Goal: Task Accomplishment & Management: Complete application form

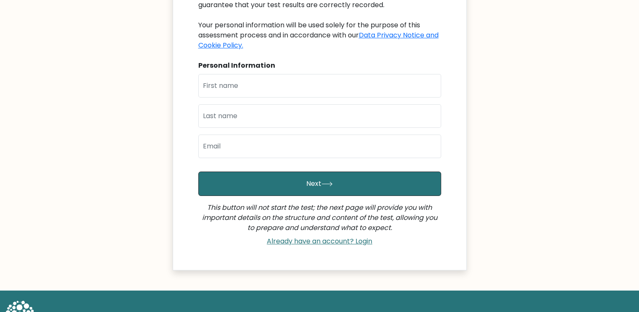
scroll to position [131, 0]
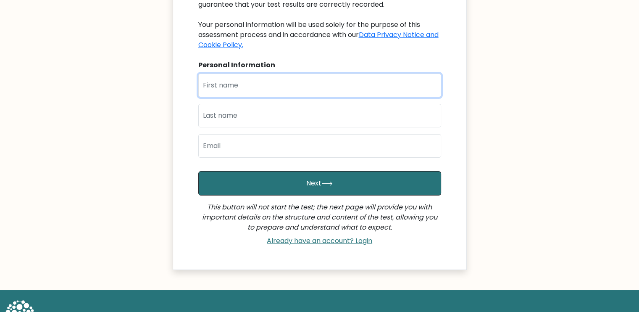
click at [285, 90] on input "text" at bounding box center [319, 86] width 243 height 24
type input "y"
type input "[PERSON_NAME]"
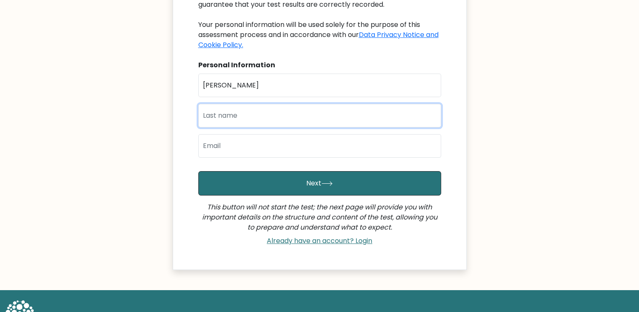
type input "O"
type input "Olamilekan"
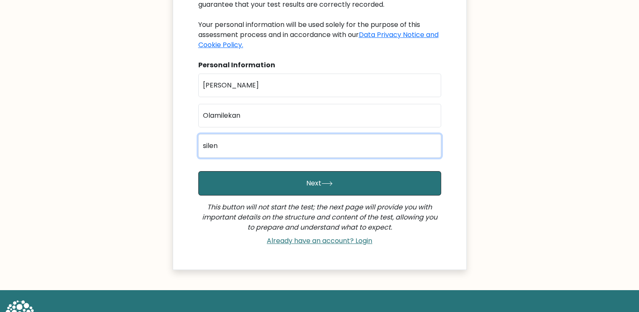
type input "silentstep01@gmail.com"
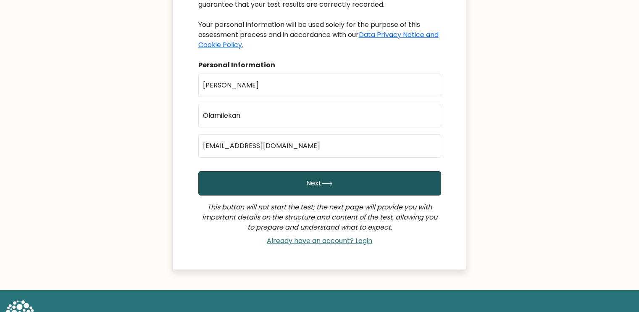
click at [290, 181] on button "Next" at bounding box center [319, 183] width 243 height 24
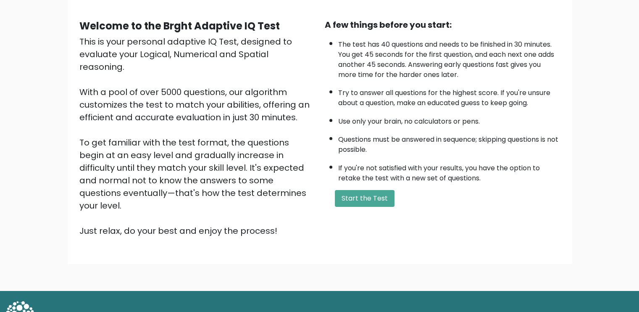
scroll to position [73, 0]
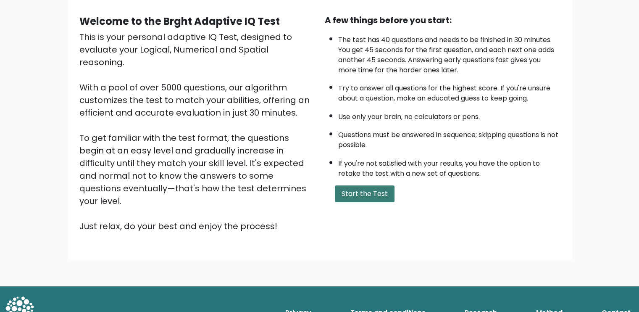
click at [378, 187] on button "Start the Test" at bounding box center [365, 193] width 60 height 17
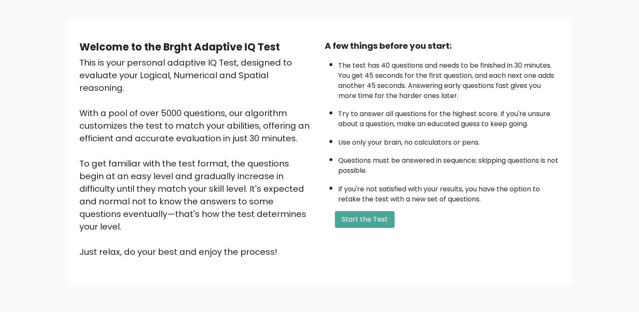
scroll to position [50, 0]
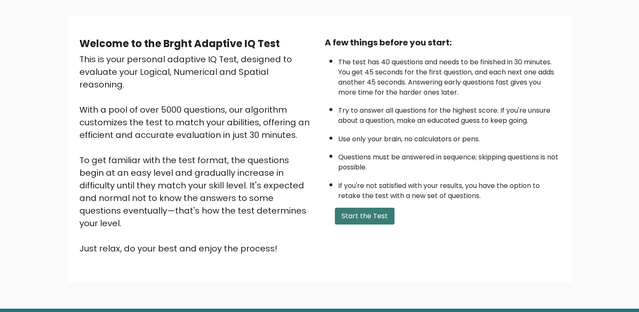
click at [375, 218] on button "Start the Test" at bounding box center [365, 215] width 60 height 17
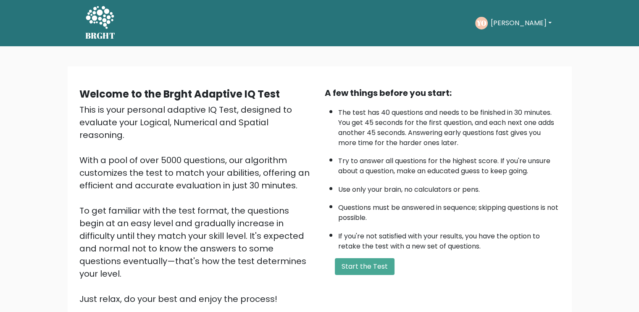
click at [512, 23] on button "Yusuf" at bounding box center [521, 23] width 66 height 11
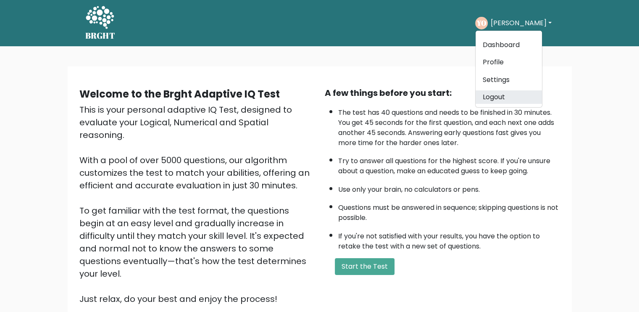
click at [503, 92] on link "Logout" at bounding box center [508, 96] width 66 height 13
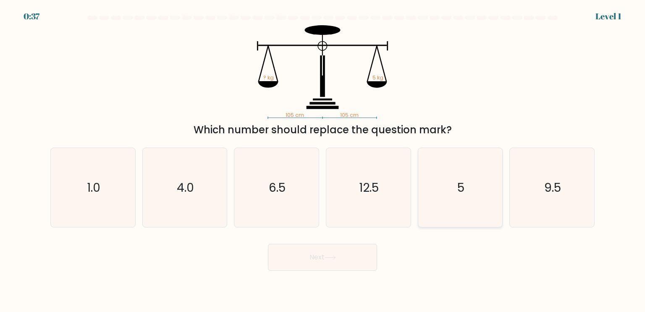
click at [460, 194] on text "5" at bounding box center [460, 187] width 7 height 17
click at [323, 160] on input "e. 5" at bounding box center [323, 158] width 0 height 4
radio input "true"
click at [350, 257] on button "Next" at bounding box center [322, 257] width 109 height 27
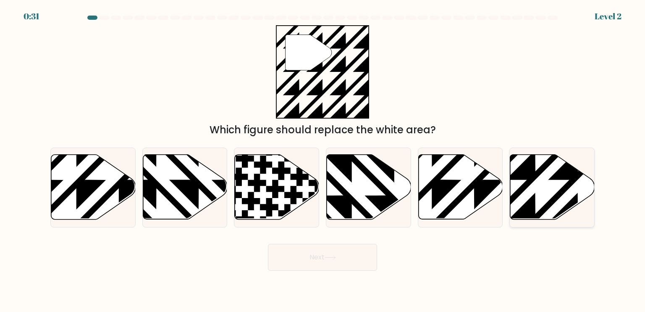
click at [570, 189] on icon at bounding box center [552, 187] width 84 height 65
click at [323, 160] on input "f." at bounding box center [323, 158] width 0 height 4
radio input "true"
click at [358, 245] on button "Next" at bounding box center [322, 257] width 109 height 27
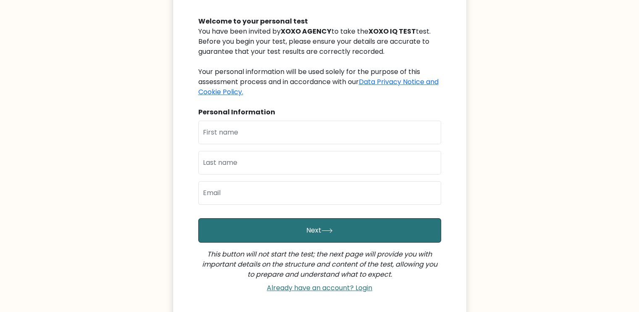
scroll to position [85, 0]
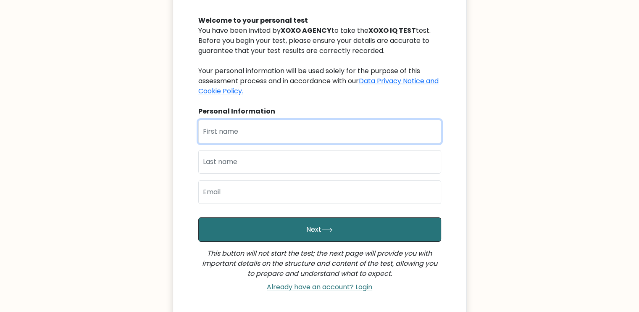
click at [263, 133] on input "text" at bounding box center [319, 132] width 243 height 24
type input "[PERSON_NAME]"
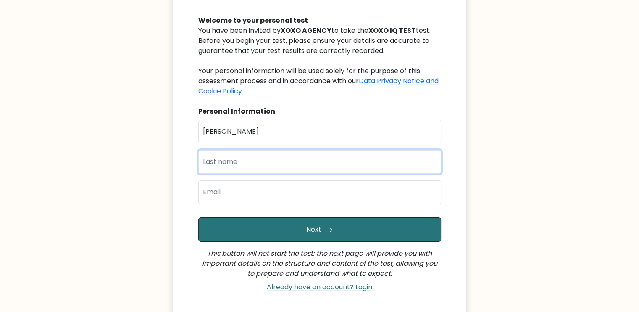
click at [231, 165] on input "text" at bounding box center [319, 162] width 243 height 24
type input "Olamilekan"
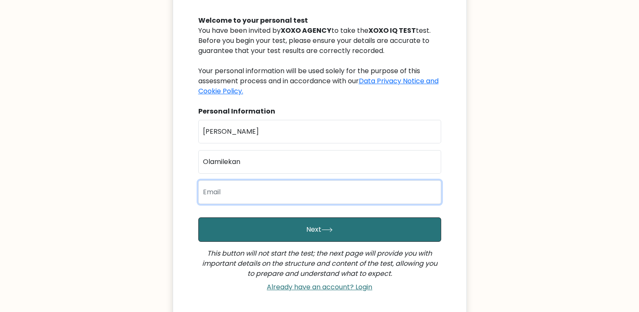
click at [252, 196] on input "email" at bounding box center [319, 192] width 243 height 24
type input "silentstep01@gmail.com"
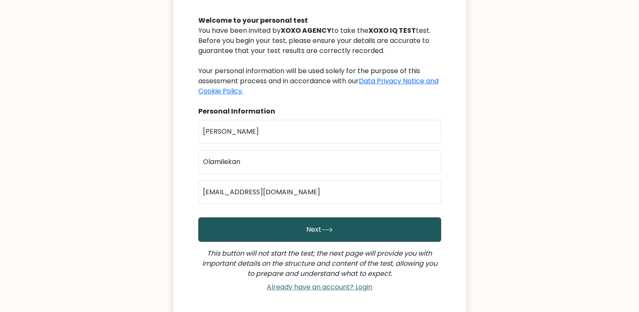
click at [285, 228] on button "Next" at bounding box center [319, 229] width 243 height 24
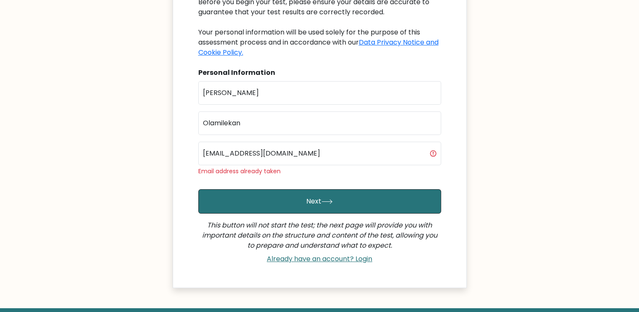
scroll to position [129, 0]
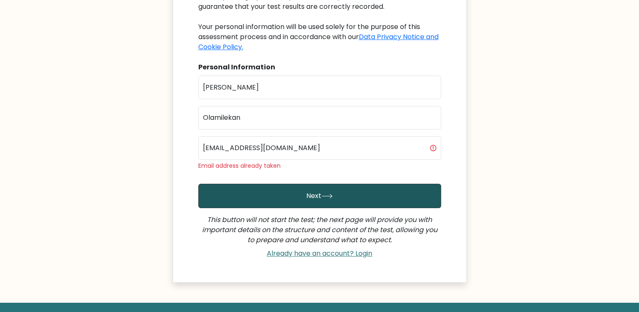
click at [310, 195] on button "Next" at bounding box center [319, 196] width 243 height 24
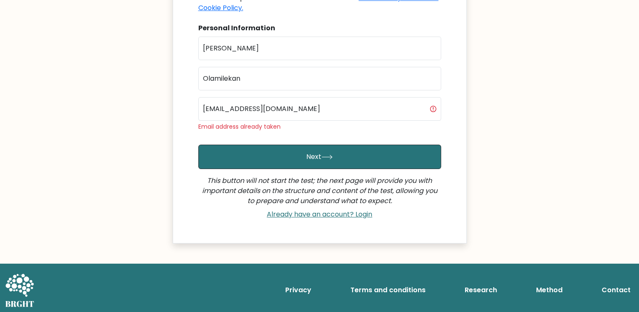
scroll to position [170, 0]
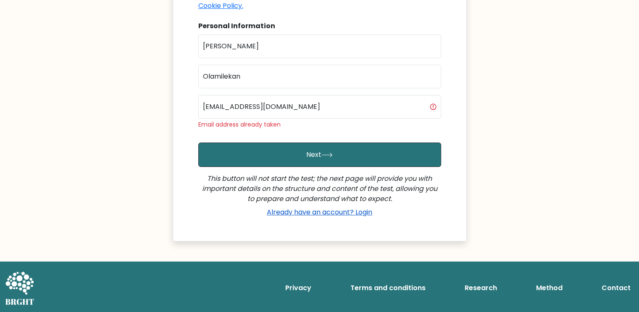
click at [339, 212] on link "Already have an account? Login" at bounding box center [319, 212] width 112 height 10
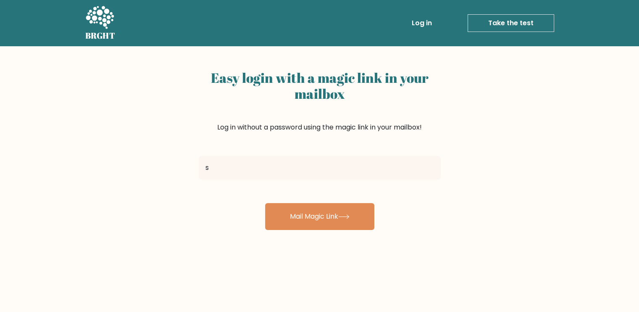
type input "[EMAIL_ADDRESS][DOMAIN_NAME]"
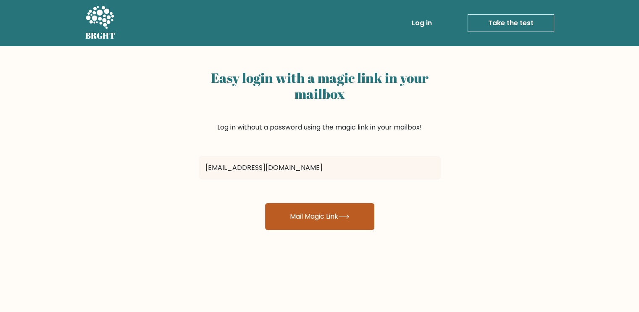
click at [323, 220] on button "Mail Magic Link" at bounding box center [319, 216] width 109 height 27
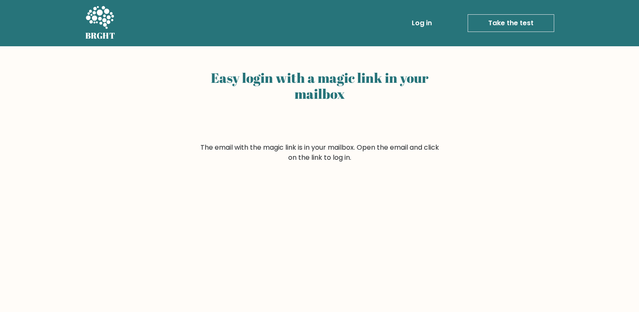
click at [427, 16] on link "Log in" at bounding box center [421, 23] width 27 height 17
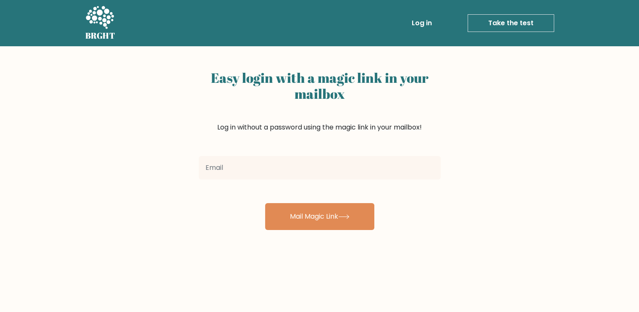
click at [355, 160] on input "email" at bounding box center [320, 168] width 242 height 24
type input "silentstep01@gmail.com"
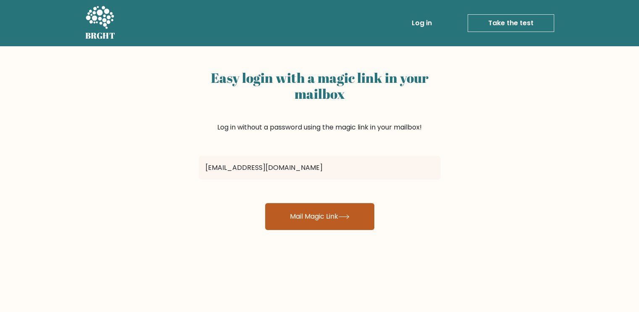
click at [316, 210] on button "Mail Magic Link" at bounding box center [319, 216] width 109 height 27
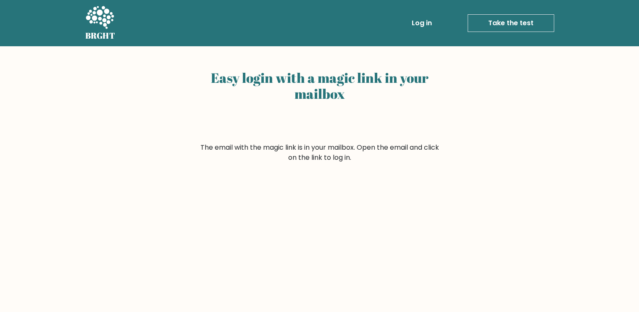
click at [515, 20] on link "Take the test" at bounding box center [510, 23] width 87 height 18
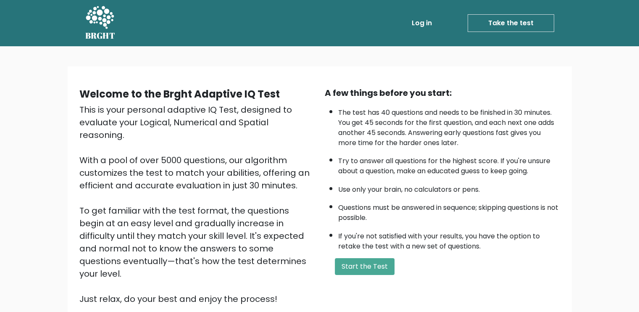
scroll to position [73, 0]
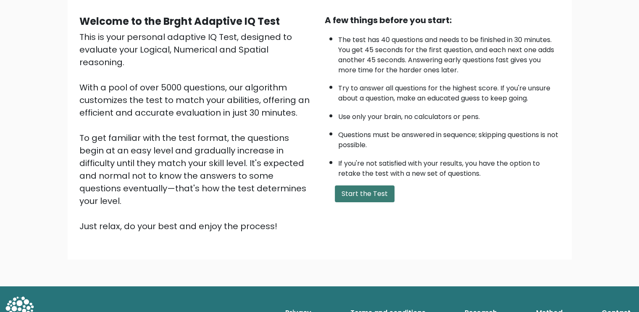
click at [374, 191] on button "Start the Test" at bounding box center [365, 193] width 60 height 17
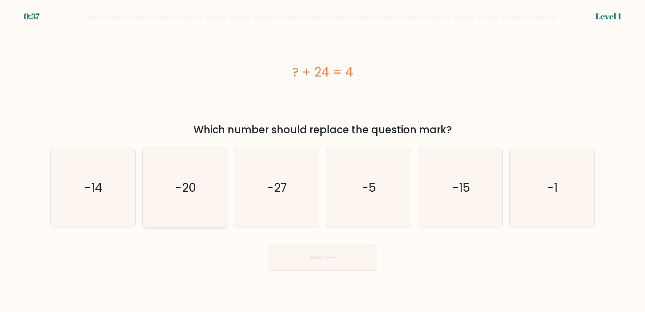
click at [189, 189] on text "-20" at bounding box center [185, 187] width 21 height 17
click at [323, 160] on input "b. -20" at bounding box center [323, 158] width 0 height 4
radio input "true"
click at [297, 252] on button "Next" at bounding box center [322, 257] width 109 height 27
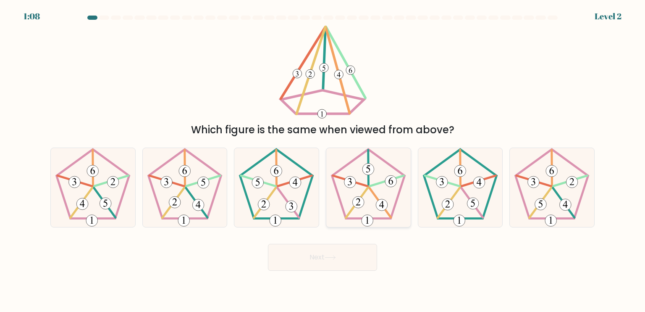
click at [388, 189] on icon at bounding box center [368, 187] width 79 height 79
click at [323, 160] on input "d." at bounding box center [323, 158] width 0 height 4
radio input "true"
click at [340, 250] on button "Next" at bounding box center [322, 257] width 109 height 27
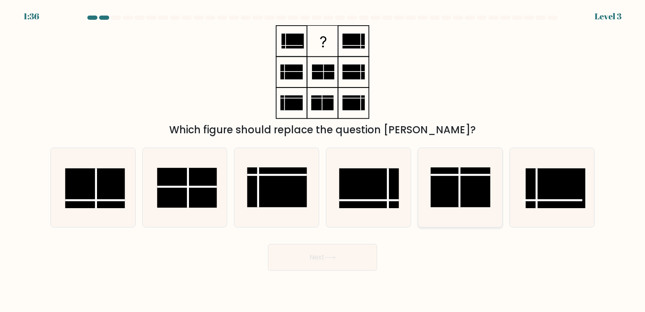
click at [470, 186] on rect at bounding box center [461, 187] width 60 height 40
click at [323, 160] on input "e." at bounding box center [323, 158] width 0 height 4
radio input "true"
click at [319, 260] on button "Next" at bounding box center [322, 257] width 109 height 27
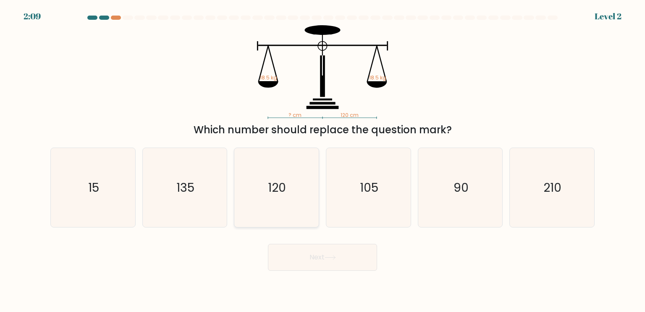
click at [288, 175] on icon "120" at bounding box center [276, 187] width 79 height 79
click at [323, 160] on input "c. 120" at bounding box center [323, 158] width 0 height 4
radio input "true"
click at [311, 254] on button "Next" at bounding box center [322, 257] width 109 height 27
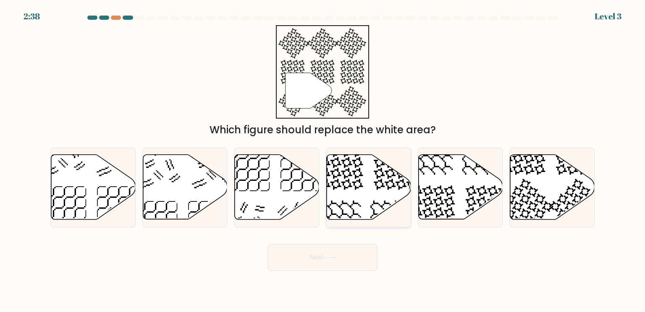
click at [358, 178] on icon at bounding box center [369, 187] width 84 height 65
click at [323, 160] on input "d." at bounding box center [323, 158] width 0 height 4
radio input "true"
click at [329, 261] on button "Next" at bounding box center [322, 257] width 109 height 27
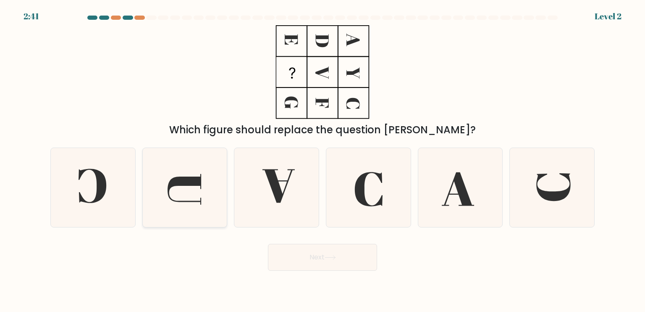
click at [186, 194] on icon at bounding box center [184, 187] width 79 height 79
click at [323, 160] on input "b." at bounding box center [323, 158] width 0 height 4
radio input "true"
click at [325, 253] on button "Next" at bounding box center [322, 257] width 109 height 27
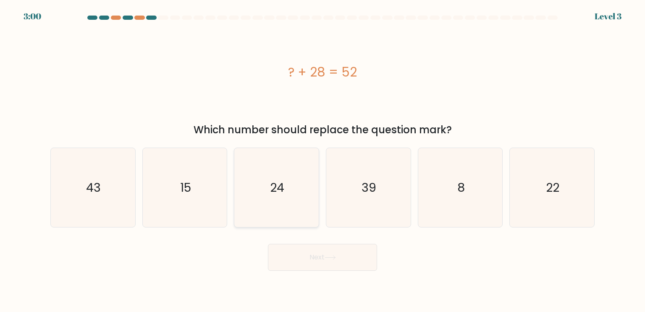
click at [269, 182] on icon "24" at bounding box center [276, 187] width 79 height 79
click at [323, 160] on input "c. 24" at bounding box center [323, 158] width 0 height 4
radio input "true"
click at [324, 261] on button "Next" at bounding box center [322, 257] width 109 height 27
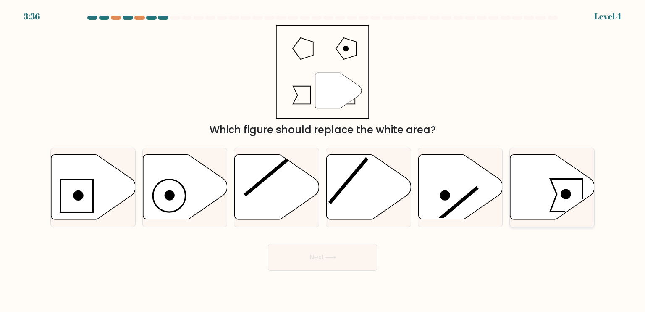
click at [517, 193] on icon at bounding box center [552, 187] width 84 height 65
click at [323, 160] on input "f." at bounding box center [323, 158] width 0 height 4
radio input "true"
click at [538, 188] on icon at bounding box center [553, 187] width 84 height 64
click at [323, 160] on input "f." at bounding box center [323, 158] width 0 height 4
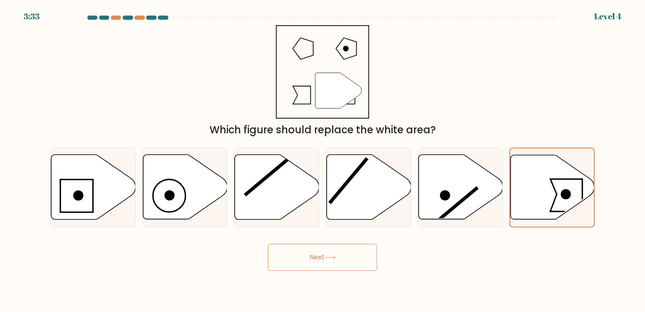
click at [327, 257] on icon at bounding box center [330, 257] width 11 height 5
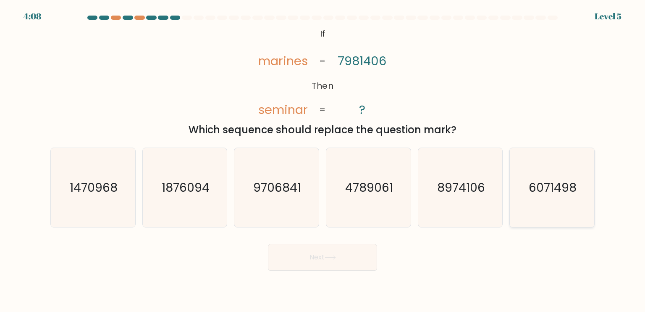
click at [530, 205] on icon "6071498" at bounding box center [551, 187] width 79 height 79
click at [323, 160] on input "f. 6071498" at bounding box center [323, 158] width 0 height 4
radio input "true"
click at [314, 253] on button "Next" at bounding box center [322, 257] width 109 height 27
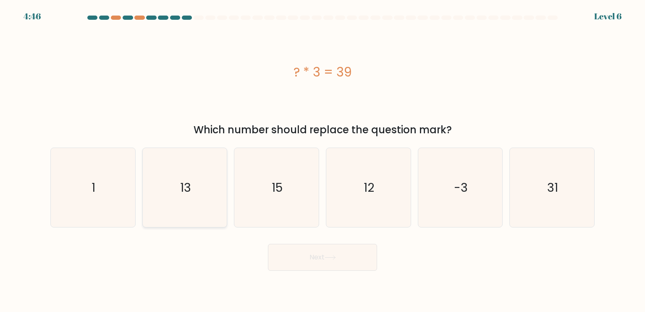
click at [210, 202] on icon "13" at bounding box center [184, 187] width 79 height 79
click at [323, 160] on input "b. 13" at bounding box center [323, 158] width 0 height 4
radio input "true"
click at [319, 263] on button "Next" at bounding box center [322, 257] width 109 height 27
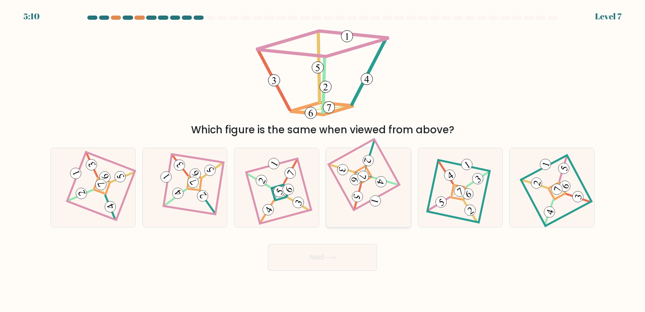
click at [367, 181] on icon at bounding box center [368, 186] width 54 height 63
click at [323, 160] on input "d." at bounding box center [323, 158] width 0 height 4
radio input "true"
click at [346, 252] on button "Next" at bounding box center [322, 257] width 109 height 27
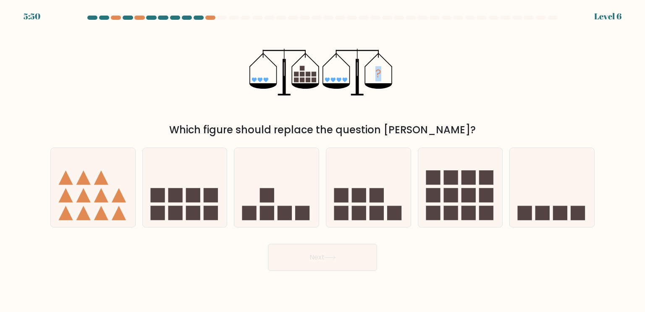
drag, startPoint x: 380, startPoint y: 81, endPoint x: 357, endPoint y: 114, distance: 40.0
click at [357, 114] on icon "?" at bounding box center [322, 72] width 146 height 94
click at [494, 193] on icon at bounding box center [460, 187] width 84 height 70
click at [323, 160] on input "e." at bounding box center [323, 158] width 0 height 4
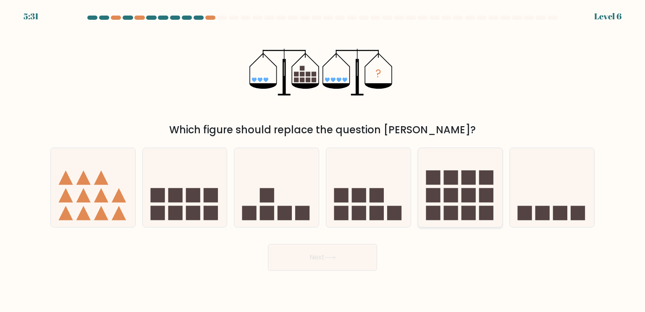
radio input "true"
click at [344, 252] on button "Next" at bounding box center [322, 257] width 109 height 27
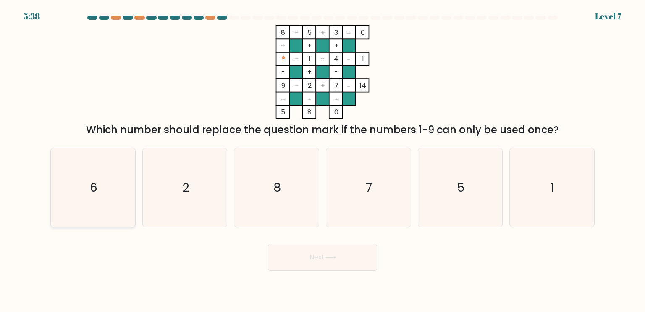
click at [110, 179] on icon "6" at bounding box center [92, 187] width 79 height 79
click at [323, 160] on input "a. 6" at bounding box center [323, 158] width 0 height 4
radio input "true"
click at [295, 257] on button "Next" at bounding box center [322, 257] width 109 height 27
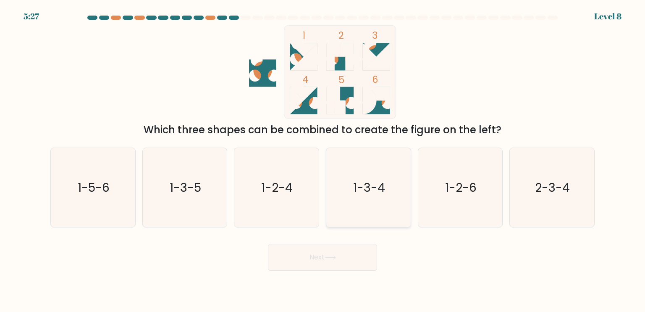
click at [383, 187] on text "1-3-4" at bounding box center [369, 187] width 32 height 17
click at [323, 160] on input "d. 1-3-4" at bounding box center [323, 158] width 0 height 4
radio input "true"
click at [333, 265] on button "Next" at bounding box center [322, 257] width 109 height 27
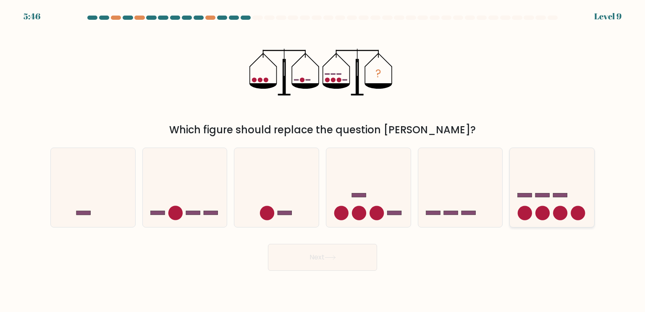
click at [549, 203] on icon at bounding box center [552, 187] width 84 height 70
click at [323, 160] on input "f." at bounding box center [323, 158] width 0 height 4
radio input "true"
click at [351, 258] on button "Next" at bounding box center [322, 257] width 109 height 27
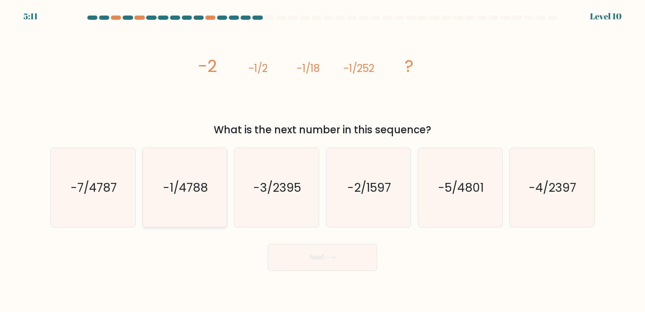
click at [189, 181] on text "-1/4788" at bounding box center [185, 187] width 45 height 17
click at [323, 160] on input "b. -1/4788" at bounding box center [323, 158] width 0 height 4
radio input "true"
click at [333, 254] on button "Next" at bounding box center [322, 257] width 109 height 27
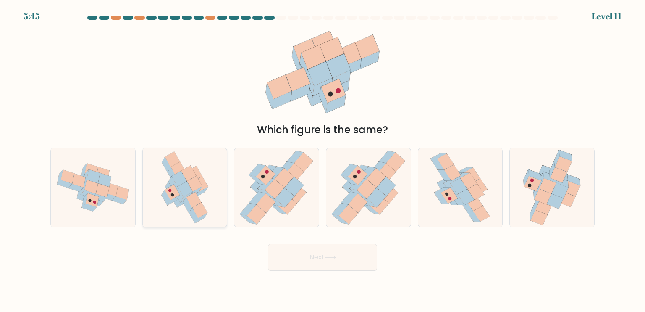
click at [194, 187] on icon at bounding box center [194, 184] width 15 height 16
click at [323, 160] on input "b." at bounding box center [323, 158] width 0 height 4
radio input "true"
click at [316, 257] on button "Next" at bounding box center [322, 257] width 109 height 27
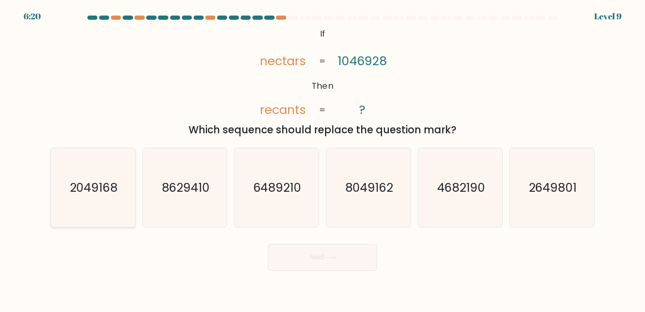
click at [123, 203] on icon "2049168" at bounding box center [92, 187] width 79 height 79
click at [323, 160] on input "a. 2049168" at bounding box center [323, 158] width 0 height 4
radio input "true"
click at [296, 258] on button "Next" at bounding box center [322, 257] width 109 height 27
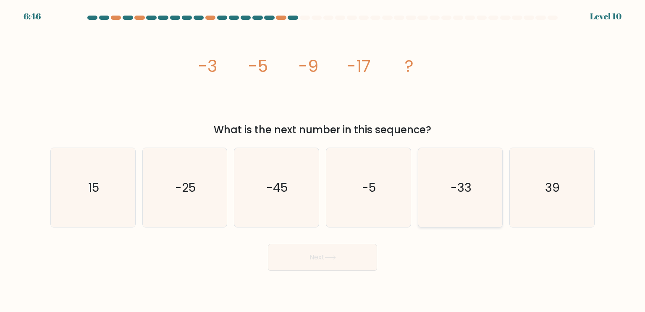
click at [466, 202] on icon "-33" at bounding box center [460, 187] width 79 height 79
click at [323, 160] on input "e. -33" at bounding box center [323, 158] width 0 height 4
radio input "true"
click at [327, 252] on button "Next" at bounding box center [322, 257] width 109 height 27
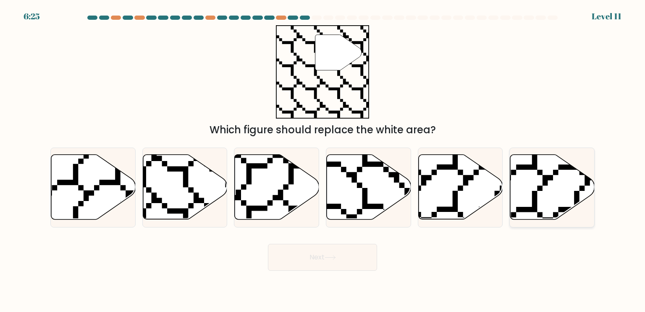
click at [567, 179] on icon at bounding box center [552, 187] width 84 height 65
click at [323, 160] on input "f." at bounding box center [323, 158] width 0 height 4
radio input "true"
click at [320, 253] on button "Next" at bounding box center [322, 257] width 109 height 27
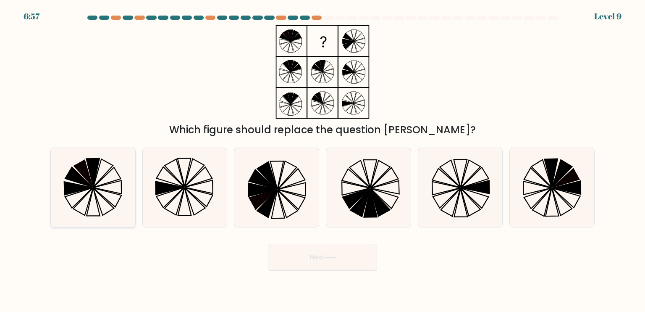
click at [93, 187] on icon at bounding box center [107, 186] width 28 height 13
click at [323, 160] on input "a." at bounding box center [323, 158] width 0 height 4
radio input "true"
click at [543, 184] on icon at bounding box center [538, 178] width 28 height 20
click at [323, 160] on input "f." at bounding box center [323, 158] width 0 height 4
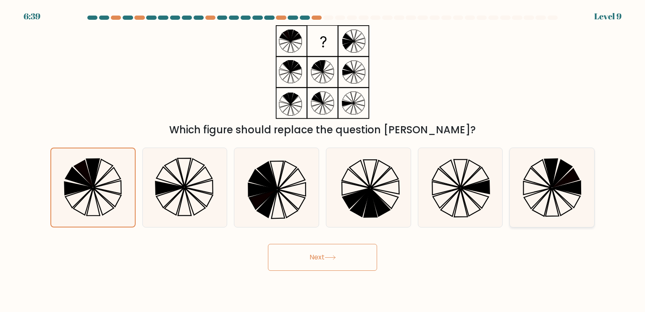
radio input "true"
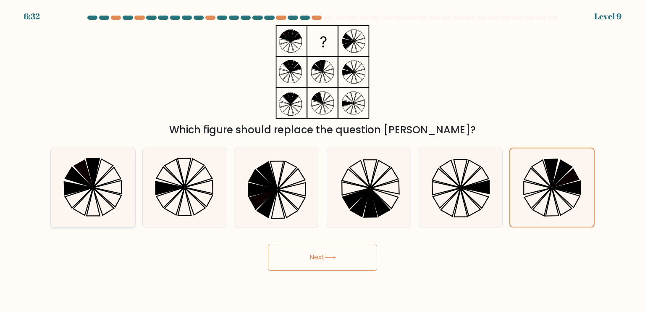
click at [86, 173] on icon at bounding box center [84, 173] width 20 height 28
click at [323, 160] on input "a." at bounding box center [323, 158] width 0 height 4
radio input "true"
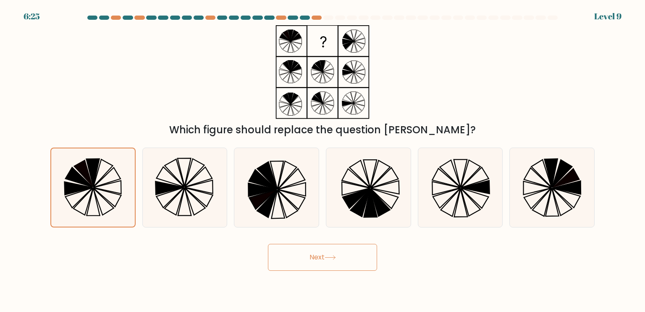
click at [305, 255] on button "Next" at bounding box center [322, 257] width 109 height 27
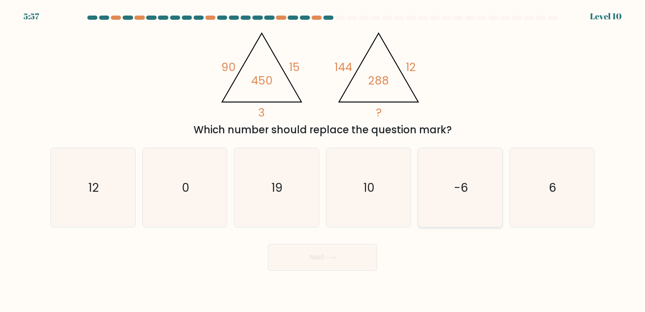
click at [473, 193] on icon "-6" at bounding box center [460, 187] width 79 height 79
click at [323, 160] on input "e. -6" at bounding box center [323, 158] width 0 height 4
radio input "true"
click at [536, 192] on icon "6" at bounding box center [551, 187] width 79 height 79
click at [323, 160] on input "f. 6" at bounding box center [323, 158] width 0 height 4
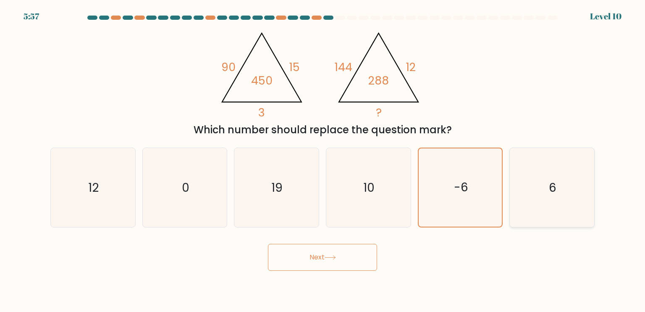
radio input "true"
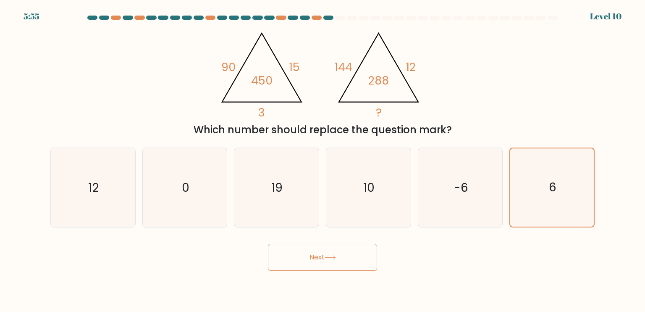
click at [357, 261] on button "Next" at bounding box center [322, 257] width 109 height 27
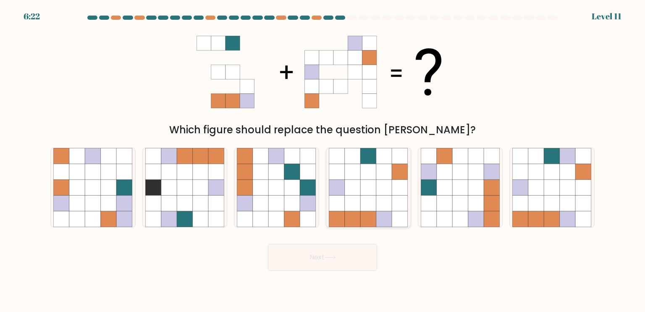
click at [361, 183] on icon at bounding box center [369, 187] width 16 height 16
click at [323, 160] on input "d." at bounding box center [323, 158] width 0 height 4
radio input "true"
click at [475, 193] on icon at bounding box center [476, 187] width 16 height 16
click at [323, 160] on input "e." at bounding box center [323, 158] width 0 height 4
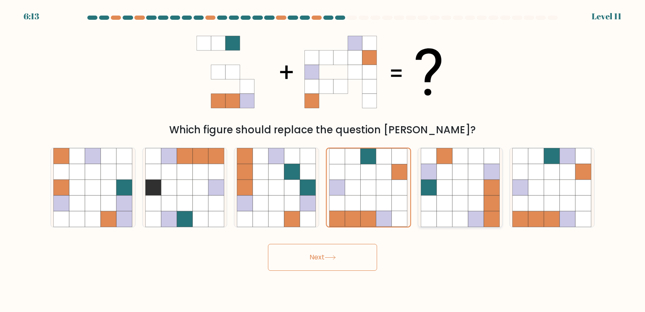
radio input "true"
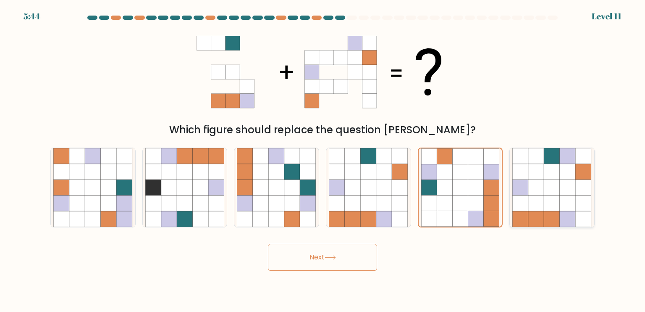
click at [546, 198] on icon at bounding box center [552, 203] width 16 height 16
click at [323, 160] on input "f." at bounding box center [323, 158] width 0 height 4
radio input "true"
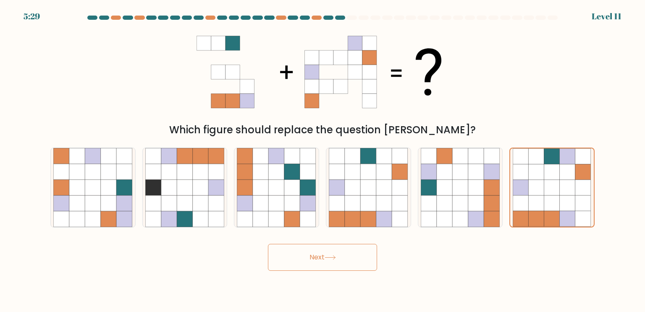
click at [336, 251] on button "Next" at bounding box center [322, 257] width 109 height 27
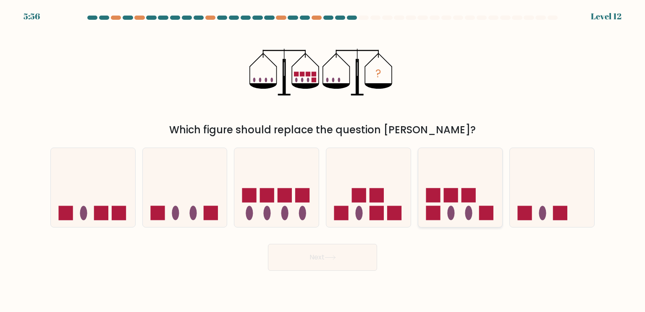
click at [470, 173] on icon at bounding box center [460, 187] width 84 height 70
click at [323, 160] on input "e." at bounding box center [323, 158] width 0 height 4
radio input "true"
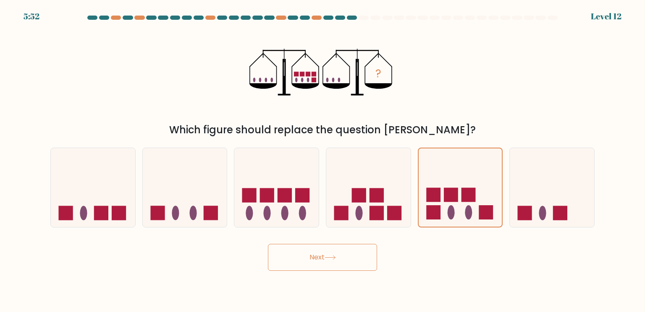
click at [349, 253] on button "Next" at bounding box center [322, 257] width 109 height 27
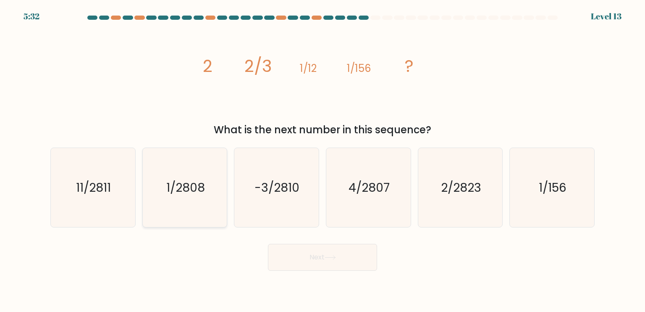
click at [195, 184] on text "1/2808" at bounding box center [185, 187] width 39 height 17
click at [323, 160] on input "b. 1/2808" at bounding box center [323, 158] width 0 height 4
radio input "true"
click at [284, 249] on button "Next" at bounding box center [322, 257] width 109 height 27
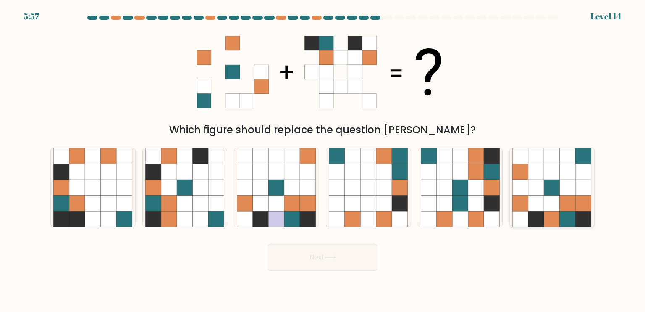
click at [564, 177] on icon at bounding box center [568, 172] width 16 height 16
click at [323, 160] on input "f." at bounding box center [323, 158] width 0 height 4
radio input "true"
click at [329, 266] on button "Next" at bounding box center [322, 257] width 109 height 27
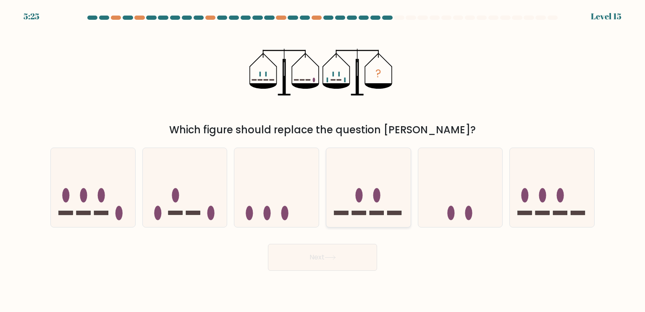
click at [373, 189] on icon at bounding box center [368, 187] width 84 height 70
click at [323, 160] on input "d." at bounding box center [323, 158] width 0 height 4
radio input "true"
click at [344, 259] on button "Next" at bounding box center [322, 257] width 109 height 27
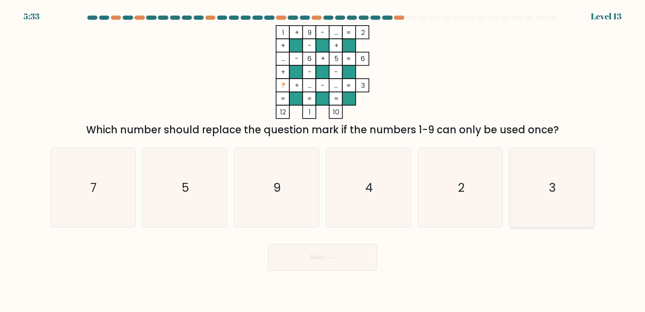
click at [519, 197] on icon "3" at bounding box center [551, 187] width 79 height 79
click at [323, 160] on input "f. 3" at bounding box center [323, 158] width 0 height 4
radio input "true"
click at [344, 253] on button "Next" at bounding box center [322, 257] width 109 height 27
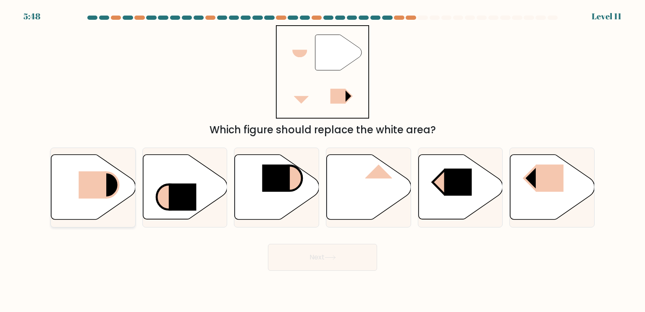
click at [91, 171] on icon at bounding box center [93, 187] width 84 height 65
click at [323, 160] on input "a." at bounding box center [323, 158] width 0 height 4
radio input "true"
click at [319, 263] on button "Next" at bounding box center [322, 257] width 109 height 27
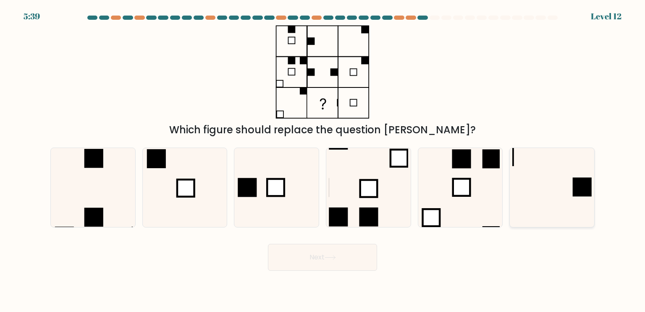
click at [532, 198] on icon at bounding box center [551, 187] width 79 height 79
click at [323, 160] on input "f." at bounding box center [323, 158] width 0 height 4
radio input "true"
click at [362, 255] on button "Next" at bounding box center [322, 257] width 109 height 27
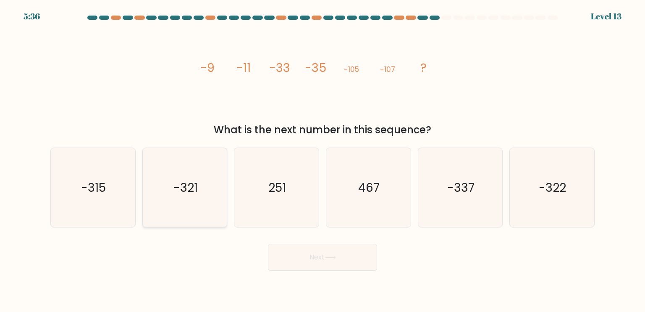
click at [189, 194] on text "-321" at bounding box center [185, 187] width 24 height 17
click at [323, 160] on input "b. -321" at bounding box center [323, 158] width 0 height 4
radio input "true"
click at [326, 259] on button "Next" at bounding box center [322, 257] width 109 height 27
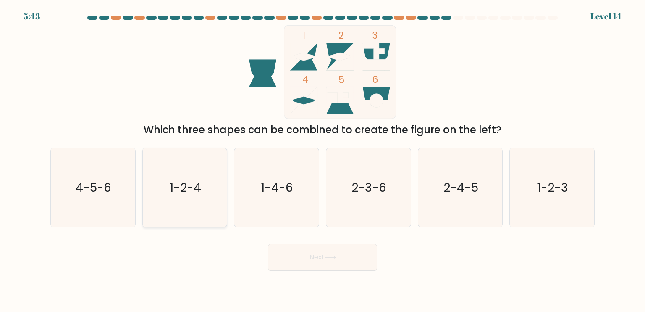
click at [184, 196] on icon "1-2-4" at bounding box center [184, 187] width 79 height 79
click at [323, 160] on input "b. 1-2-4" at bounding box center [323, 158] width 0 height 4
radio input "true"
click at [301, 254] on button "Next" at bounding box center [322, 257] width 109 height 27
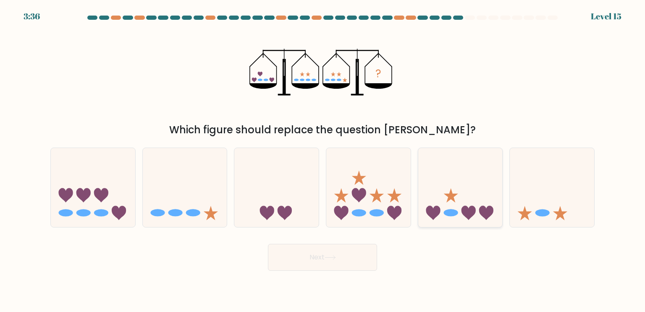
click at [470, 183] on icon at bounding box center [460, 187] width 84 height 70
click at [323, 160] on input "e." at bounding box center [323, 158] width 0 height 4
radio input "true"
click at [340, 245] on button "Next" at bounding box center [322, 257] width 109 height 27
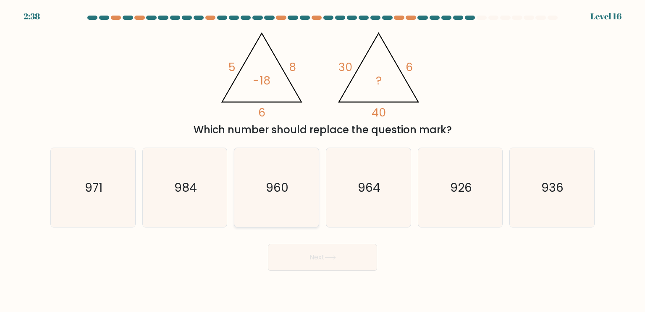
click at [252, 210] on icon "960" at bounding box center [276, 187] width 79 height 79
click at [323, 160] on input "c. 960" at bounding box center [323, 158] width 0 height 4
radio input "true"
click at [297, 257] on button "Next" at bounding box center [322, 257] width 109 height 27
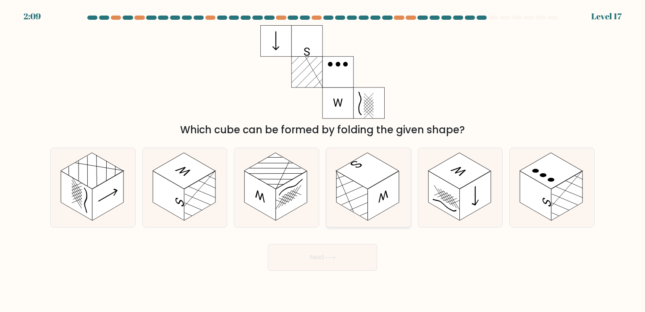
click at [388, 176] on rect at bounding box center [367, 170] width 63 height 36
click at [323, 160] on input "d." at bounding box center [323, 158] width 0 height 4
radio input "true"
click at [357, 244] on button "Next" at bounding box center [322, 257] width 109 height 27
click at [352, 260] on button "Next" at bounding box center [322, 257] width 109 height 27
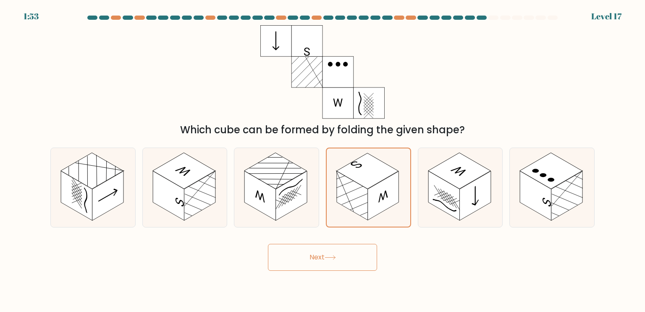
click at [352, 260] on button "Next" at bounding box center [322, 257] width 109 height 27
click at [320, 264] on button "Next" at bounding box center [322, 257] width 109 height 27
click at [313, 260] on button "Next" at bounding box center [322, 257] width 109 height 27
click at [330, 258] on icon at bounding box center [330, 257] width 11 height 5
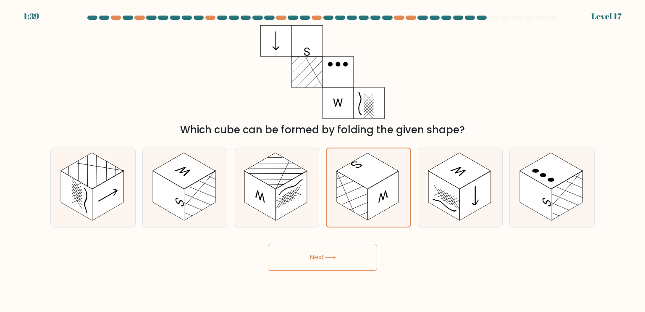
click at [330, 258] on icon at bounding box center [330, 257] width 11 height 5
click at [371, 197] on rect at bounding box center [383, 195] width 31 height 49
click at [323, 160] on input "d." at bounding box center [323, 158] width 0 height 4
drag, startPoint x: 371, startPoint y: 197, endPoint x: 435, endPoint y: 207, distance: 65.0
click at [435, 207] on div "a. b." at bounding box center [322, 184] width 551 height 87
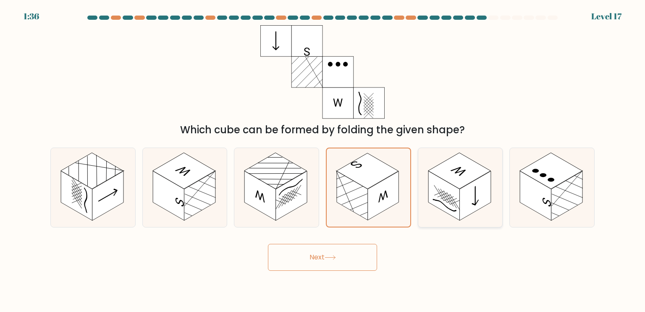
click at [435, 207] on icon at bounding box center [460, 187] width 84 height 79
click at [323, 160] on input "e." at bounding box center [323, 158] width 0 height 4
radio input "true"
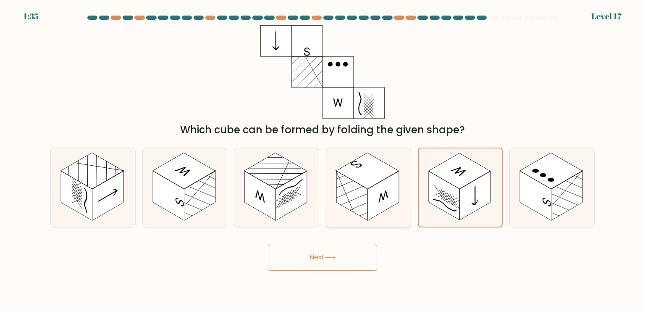
click at [396, 202] on rect at bounding box center [384, 196] width 32 height 50
click at [323, 160] on input "d." at bounding box center [323, 158] width 0 height 4
radio input "true"
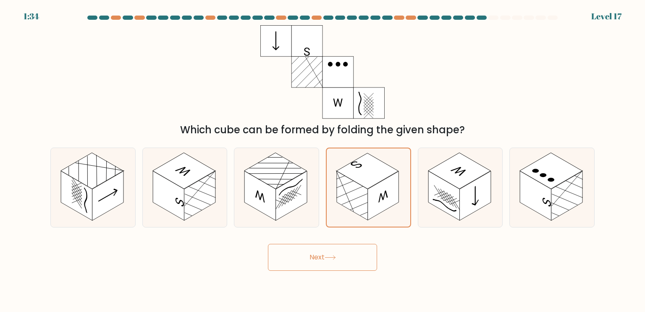
click at [336, 256] on icon at bounding box center [330, 257] width 11 height 5
click at [466, 252] on div "Next" at bounding box center [322, 253] width 554 height 33
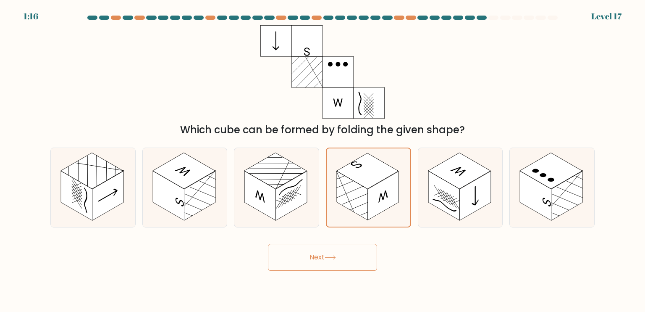
click at [341, 258] on button "Next" at bounding box center [322, 257] width 109 height 27
click at [321, 257] on button "Next" at bounding box center [322, 257] width 109 height 27
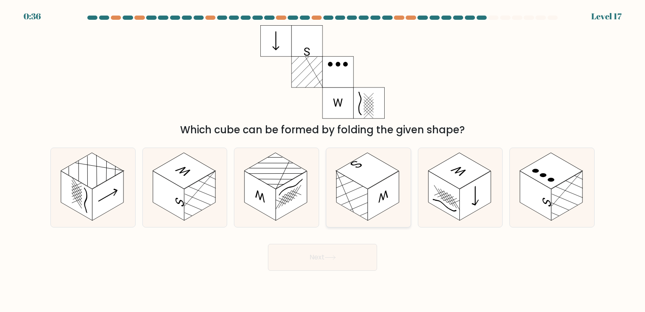
click at [354, 178] on rect at bounding box center [367, 170] width 63 height 36
click at [323, 160] on input "d." at bounding box center [323, 158] width 0 height 4
radio input "true"
click at [327, 252] on button "Next" at bounding box center [322, 257] width 109 height 27
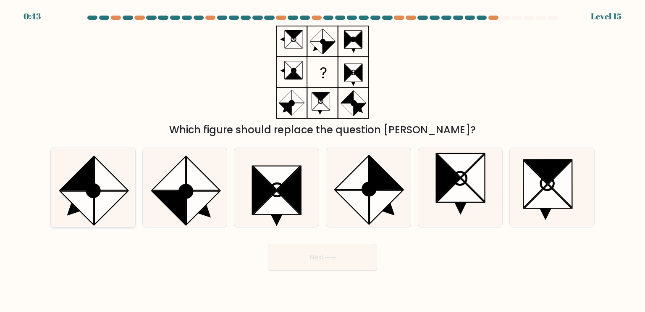
click at [97, 200] on icon at bounding box center [112, 208] width 34 height 34
click at [323, 160] on input "a." at bounding box center [323, 158] width 0 height 4
radio input "true"
click at [312, 245] on button "Next" at bounding box center [322, 257] width 109 height 27
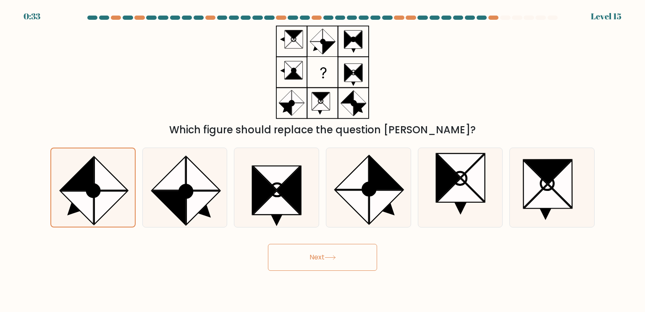
click at [325, 260] on button "Next" at bounding box center [322, 257] width 109 height 27
click at [198, 202] on icon at bounding box center [203, 208] width 34 height 34
click at [323, 160] on input "b." at bounding box center [323, 158] width 0 height 4
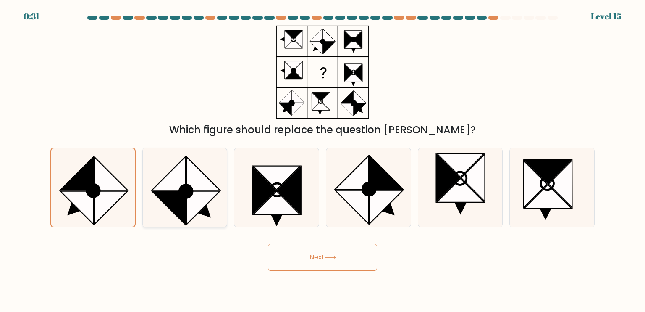
radio input "true"
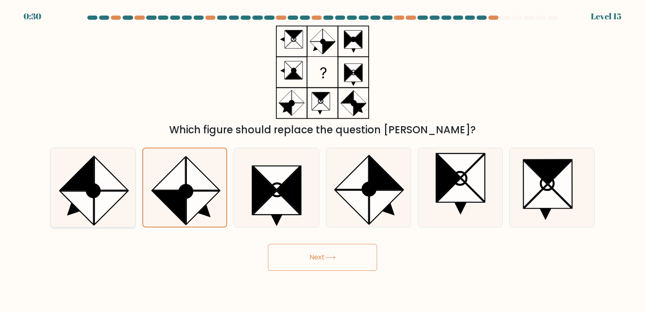
click at [100, 178] on icon at bounding box center [112, 173] width 34 height 34
click at [323, 160] on input "a." at bounding box center [323, 158] width 0 height 4
radio input "true"
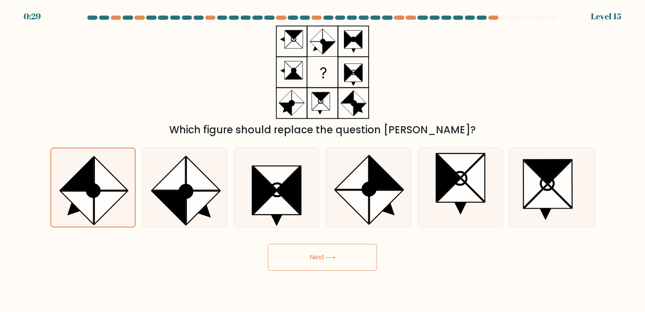
click at [288, 257] on button "Next" at bounding box center [322, 257] width 109 height 27
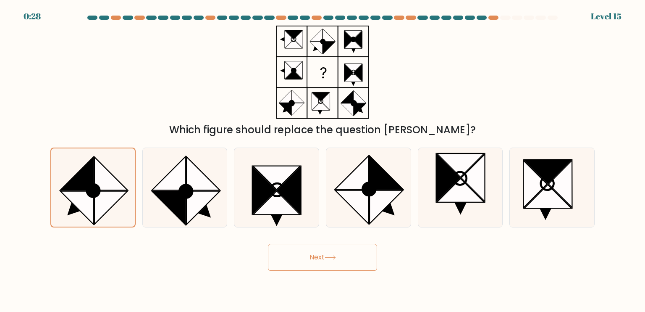
click at [288, 257] on button "Next" at bounding box center [322, 257] width 109 height 27
click at [82, 186] on icon at bounding box center [77, 173] width 34 height 34
click at [323, 160] on input "a." at bounding box center [323, 158] width 0 height 4
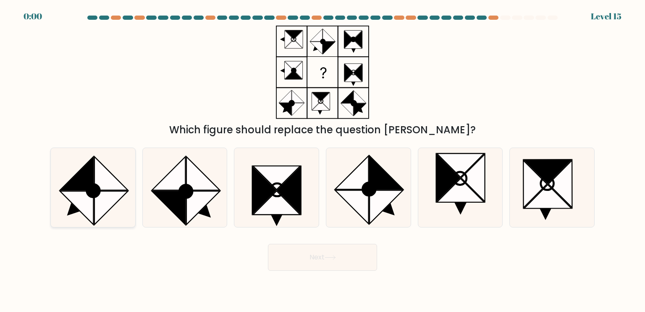
radio input "true"
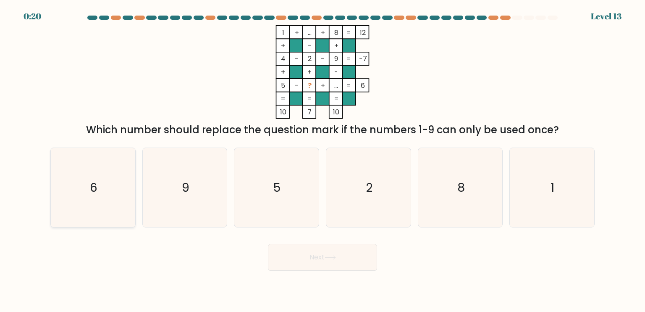
click at [121, 183] on icon "6" at bounding box center [92, 187] width 79 height 79
click at [323, 160] on input "a. 6" at bounding box center [323, 158] width 0 height 4
radio input "true"
click at [297, 253] on button "Next" at bounding box center [322, 257] width 109 height 27
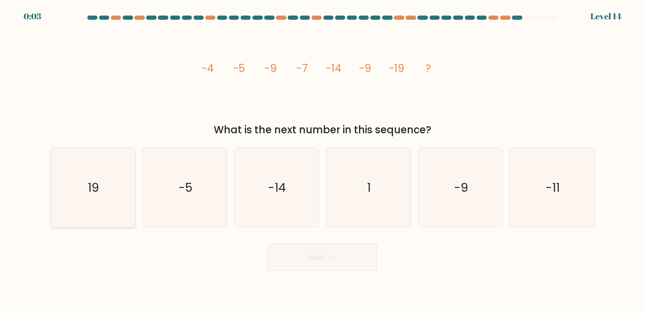
click at [95, 173] on icon "19" at bounding box center [92, 187] width 79 height 79
click at [323, 160] on input "a. 19" at bounding box center [323, 158] width 0 height 4
radio input "true"
click at [320, 252] on button "Next" at bounding box center [322, 257] width 109 height 27
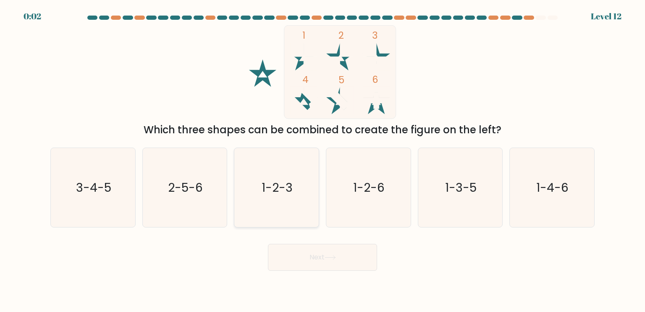
click at [269, 186] on text "1-2-3" at bounding box center [277, 187] width 31 height 17
click at [323, 160] on input "c. 1-2-3" at bounding box center [323, 158] width 0 height 4
radio input "true"
click at [323, 250] on button "Next" at bounding box center [322, 257] width 109 height 27
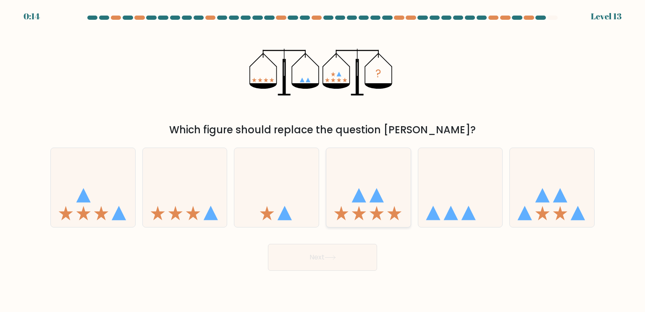
click at [386, 189] on icon at bounding box center [368, 187] width 84 height 70
click at [323, 160] on input "d." at bounding box center [323, 158] width 0 height 4
radio input "true"
click at [73, 186] on icon at bounding box center [93, 187] width 84 height 70
click at [323, 160] on input "a." at bounding box center [323, 158] width 0 height 4
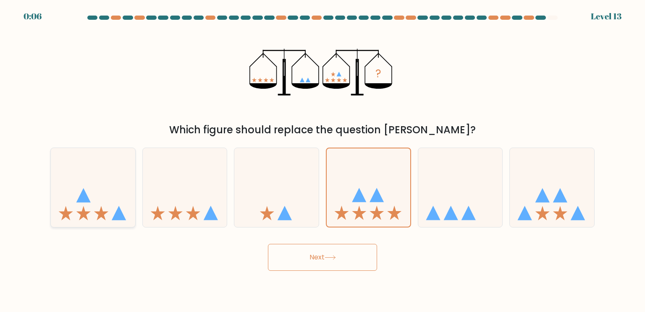
radio input "true"
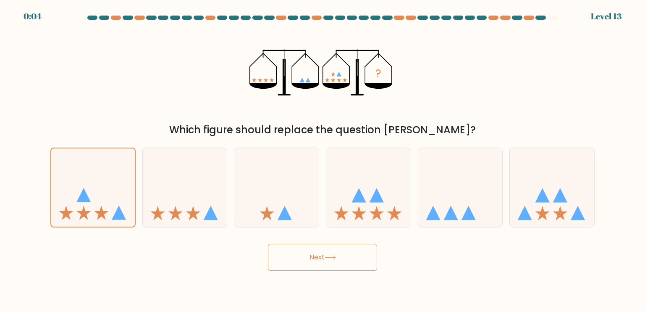
click at [307, 256] on button "Next" at bounding box center [322, 257] width 109 height 27
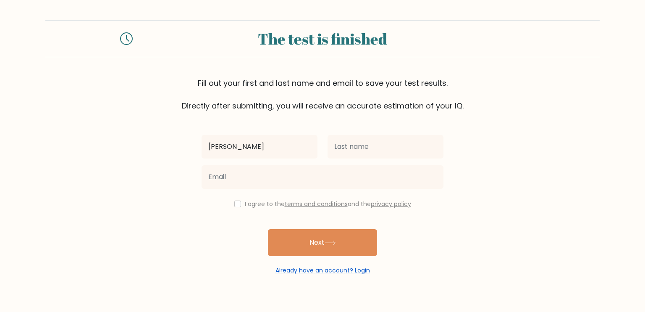
type input "[PERSON_NAME]"
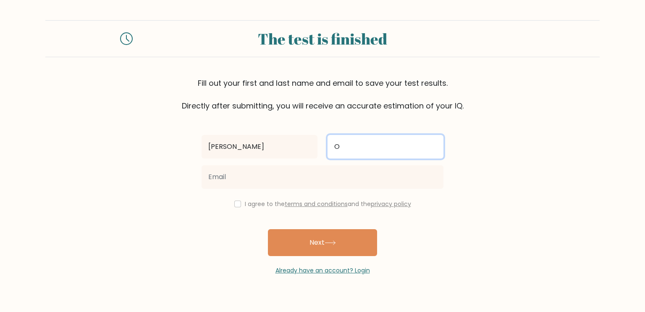
type input "Olamilekan"
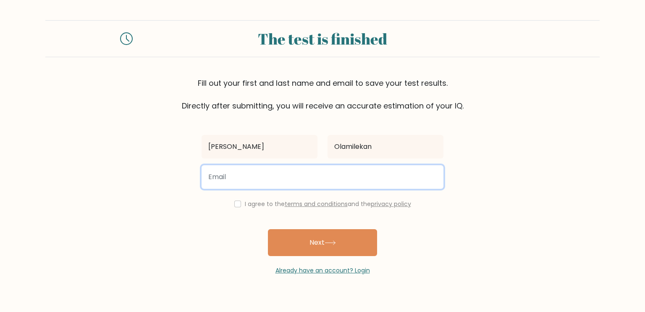
click at [286, 183] on input "email" at bounding box center [323, 177] width 242 height 24
type input "[EMAIL_ADDRESS][DOMAIN_NAME]"
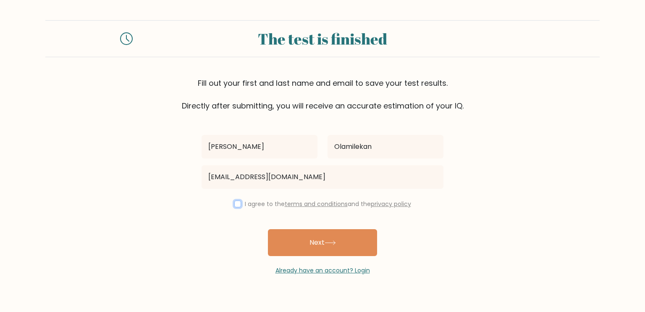
click at [234, 202] on input "checkbox" at bounding box center [237, 203] width 7 height 7
checkbox input "true"
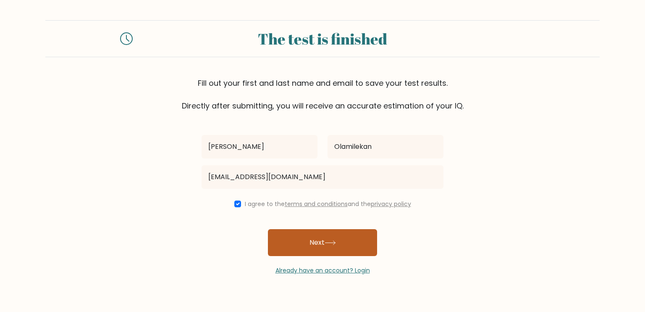
click at [323, 242] on button "Next" at bounding box center [322, 242] width 109 height 27
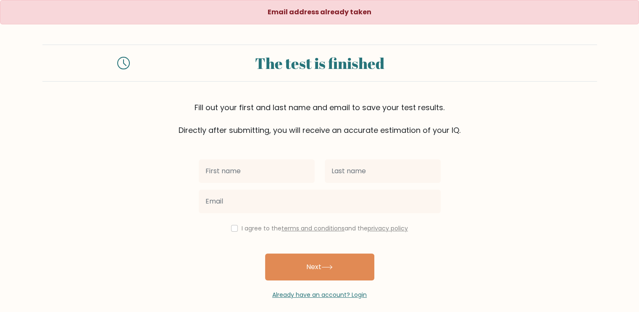
click at [278, 171] on input "text" at bounding box center [257, 171] width 116 height 24
type input "[PERSON_NAME]"
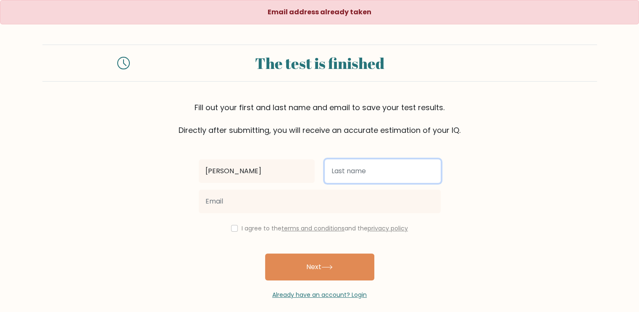
click at [352, 178] on input "text" at bounding box center [383, 171] width 116 height 24
type input "Olamilekan"
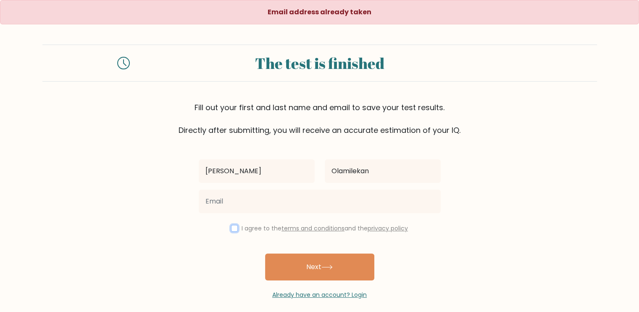
click at [232, 230] on input "checkbox" at bounding box center [234, 228] width 7 height 7
checkbox input "true"
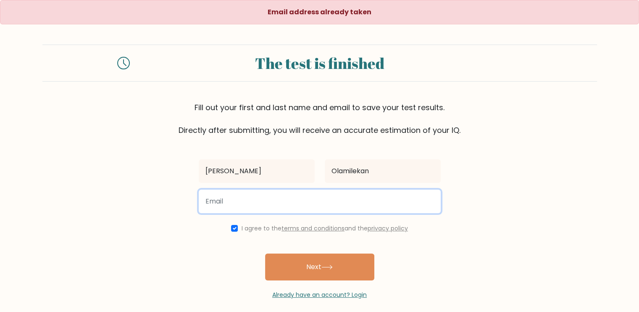
click at [296, 194] on input "email" at bounding box center [320, 201] width 242 height 24
type input "yusfulabodunrin@gmail.com"
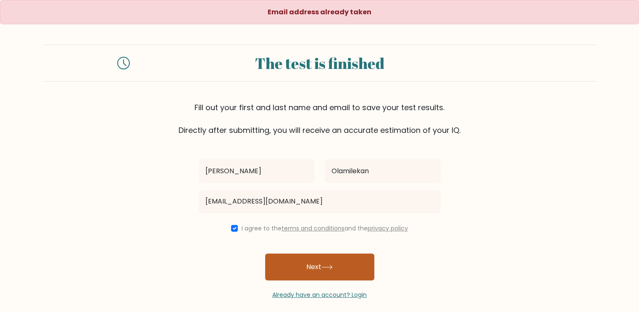
click at [299, 263] on button "Next" at bounding box center [319, 266] width 109 height 27
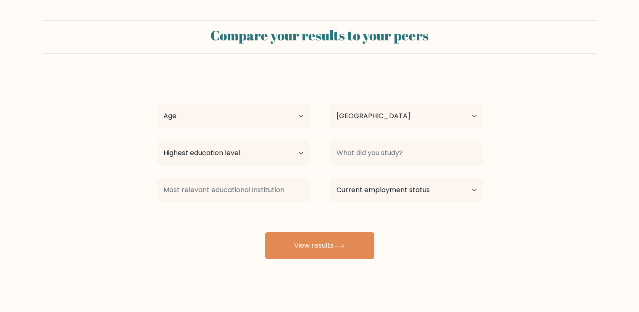
select select "NG"
click at [264, 112] on select "Age Under [DEMOGRAPHIC_DATA] [DEMOGRAPHIC_DATA] [DEMOGRAPHIC_DATA] [DEMOGRAPHIC…" at bounding box center [233, 116] width 153 height 24
select select "18_24"
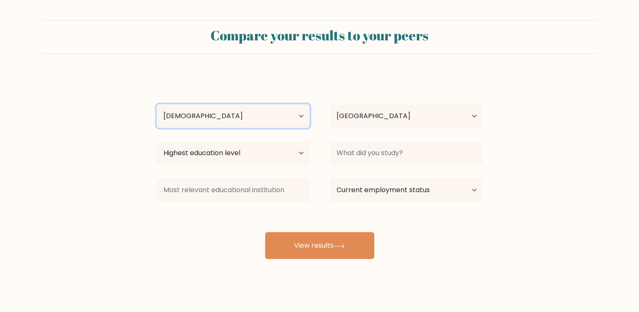
click at [157, 104] on select "Age Under [DEMOGRAPHIC_DATA] [DEMOGRAPHIC_DATA] [DEMOGRAPHIC_DATA] [DEMOGRAPHIC…" at bounding box center [233, 116] width 153 height 24
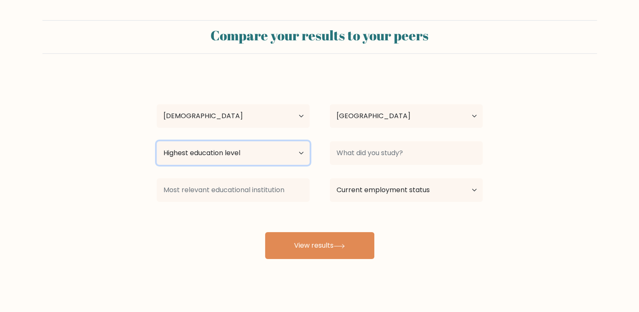
click at [249, 147] on select "Highest education level No schooling Primary Lower Secondary Upper Secondary Oc…" at bounding box center [233, 153] width 153 height 24
select select "bachelors_degree"
click at [157, 141] on select "Highest education level No schooling Primary Lower Secondary Upper Secondary Oc…" at bounding box center [233, 153] width 153 height 24
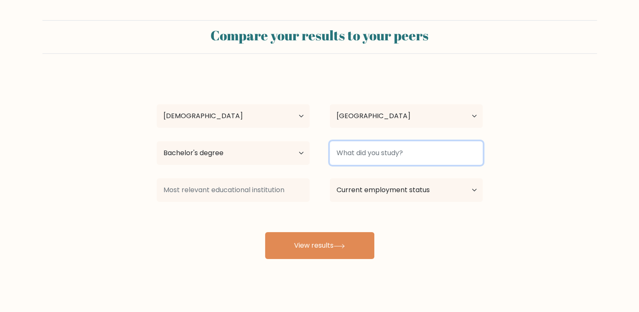
click at [399, 147] on input at bounding box center [406, 153] width 153 height 24
type input "i"
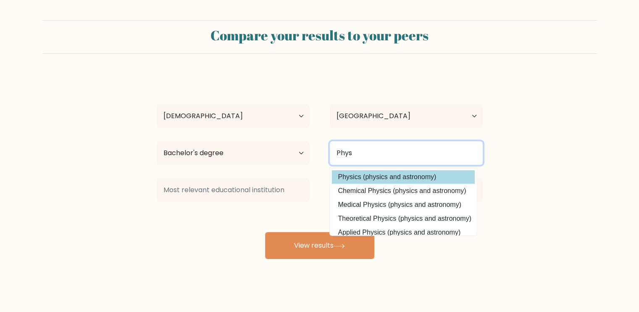
type input "Phys"
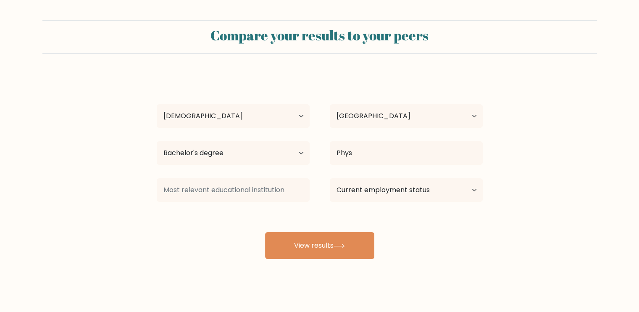
click at [392, 177] on div "Yusuf Olamilekan Age Under 18 years old 18-24 years old 25-34 years old 35-44 y…" at bounding box center [320, 166] width 336 height 185
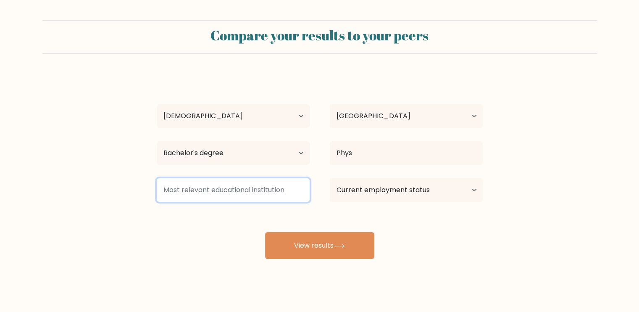
click at [283, 191] on input at bounding box center [233, 190] width 153 height 24
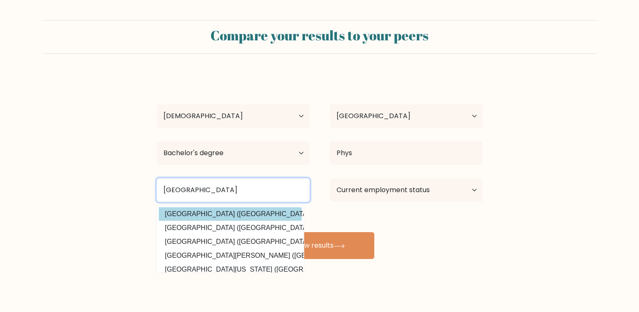
type input "University of Ilor"
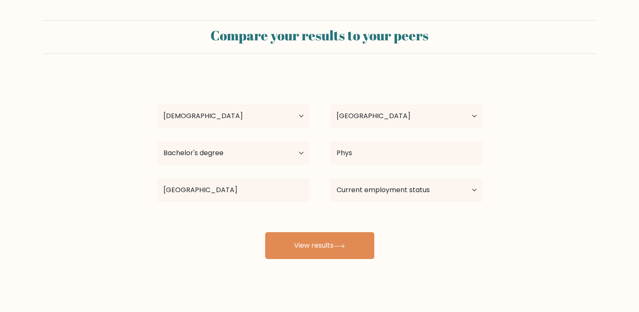
click at [270, 214] on div "Yusuf Olamilekan Age Under 18 years old 18-24 years old 25-34 years old 35-44 y…" at bounding box center [320, 166] width 336 height 185
click at [390, 194] on select "Current employment status Employed Student Retired Other / prefer not to answer" at bounding box center [406, 190] width 153 height 24
select select "student"
click at [330, 178] on select "Current employment status Employed Student Retired Other / prefer not to answer" at bounding box center [406, 190] width 153 height 24
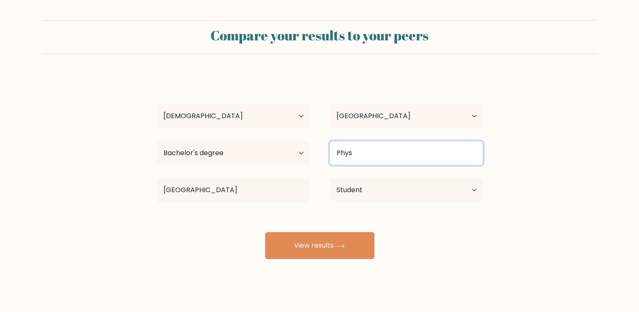
click at [381, 147] on input "Phys" at bounding box center [406, 153] width 153 height 24
type input "P"
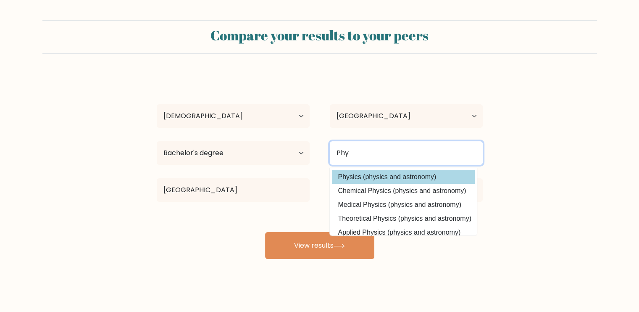
type input "Phy"
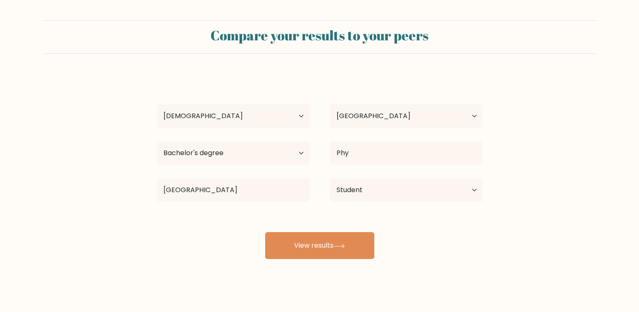
click at [378, 172] on div "Yusuf Olamilekan Age Under 18 years old 18-24 years old 25-34 years old 35-44 y…" at bounding box center [320, 166] width 336 height 185
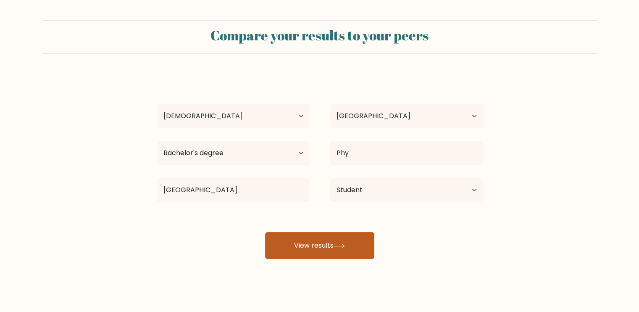
click at [338, 237] on button "View results" at bounding box center [319, 245] width 109 height 27
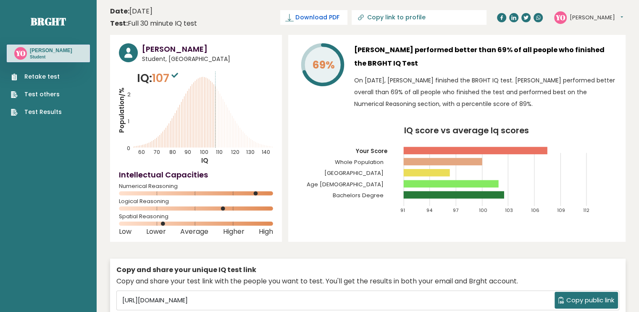
click at [294, 14] on icon at bounding box center [289, 17] width 8 height 8
